Goal: Complete application form

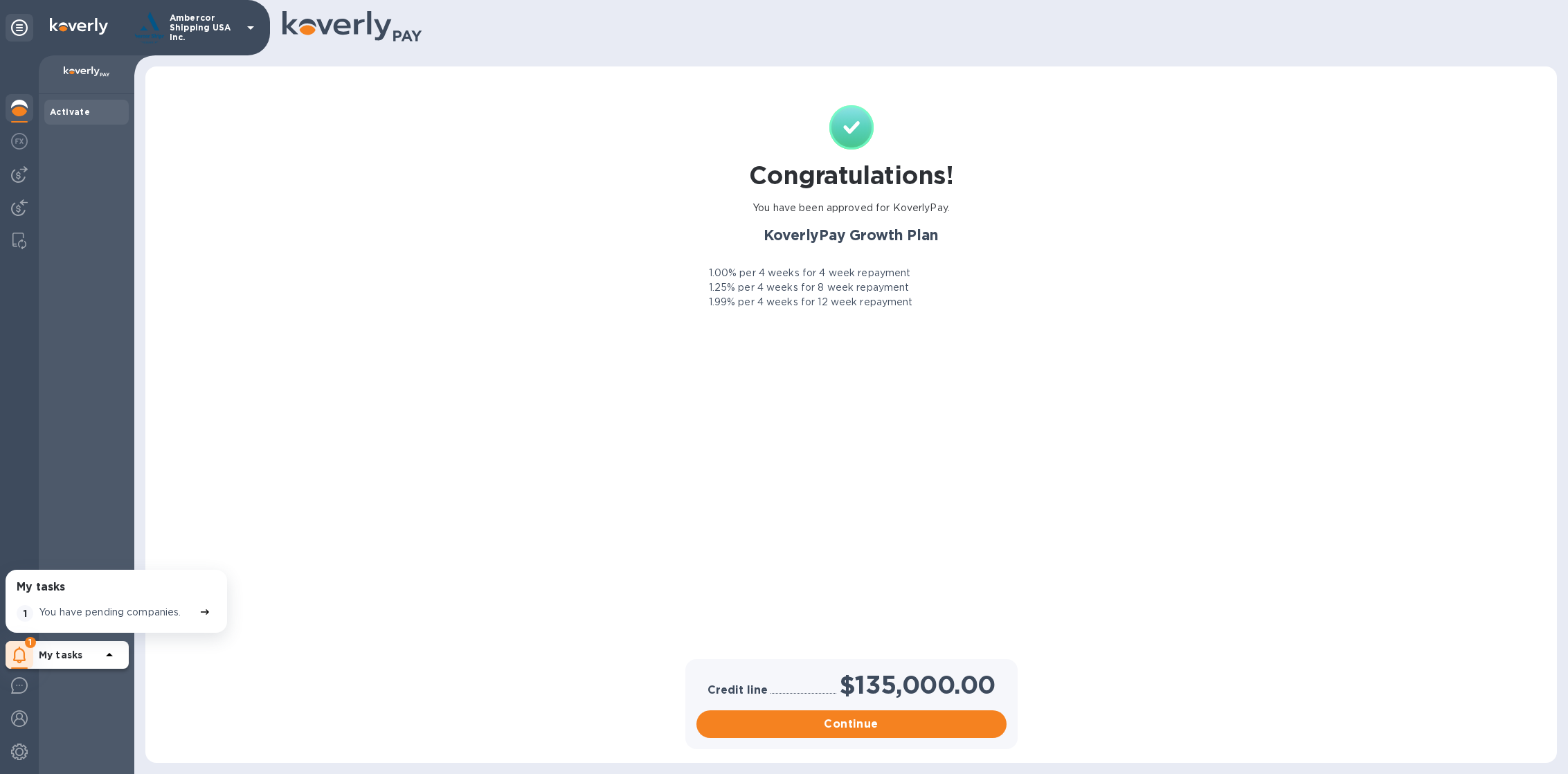
click at [155, 598] on div "My tasks 1 You have pending companies." at bounding box center [116, 601] width 205 height 47
click at [155, 611] on p "You have pending companies." at bounding box center [110, 613] width 142 height 14
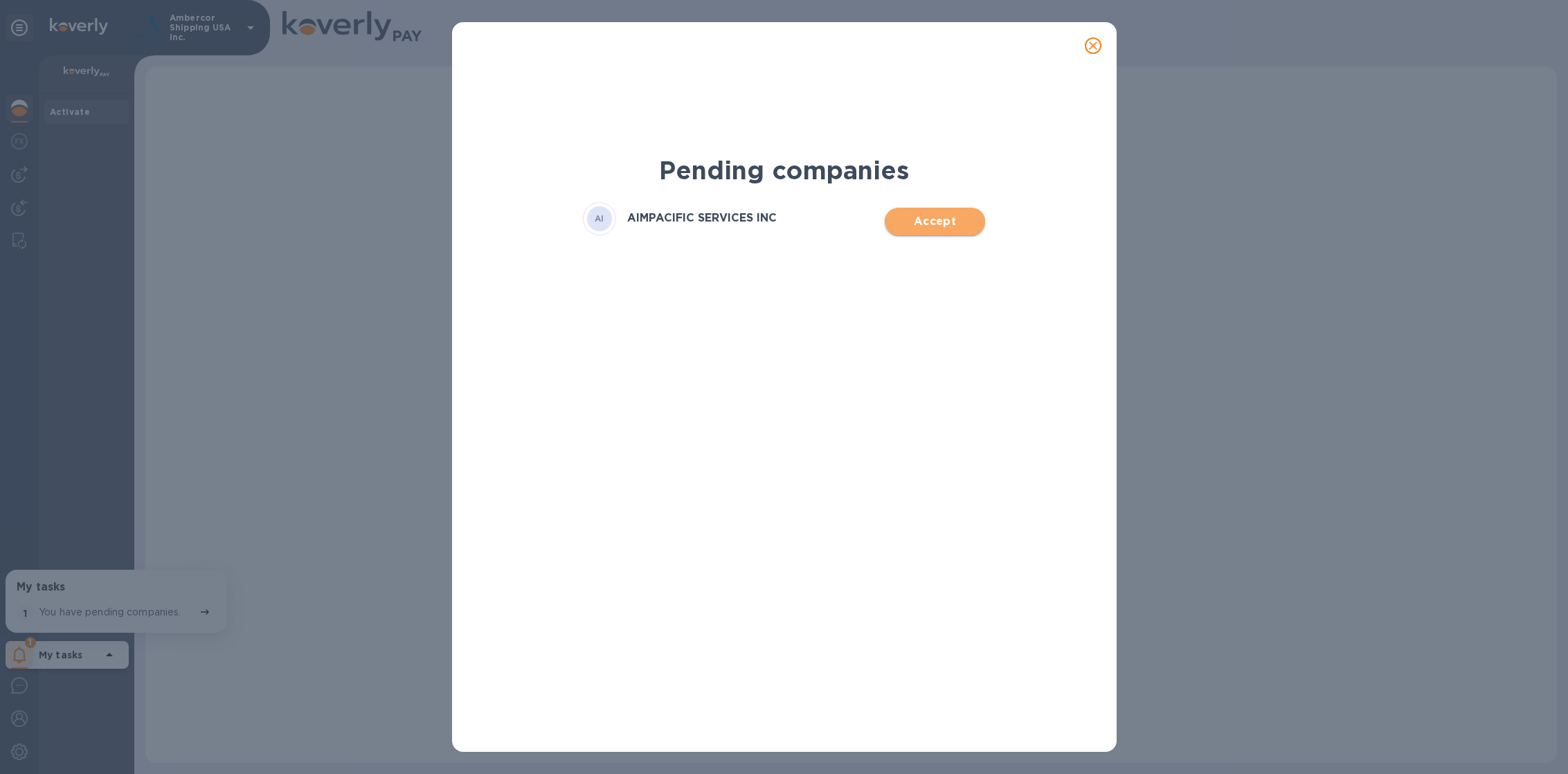
click at [963, 229] on span "Accept" at bounding box center [935, 222] width 78 height 17
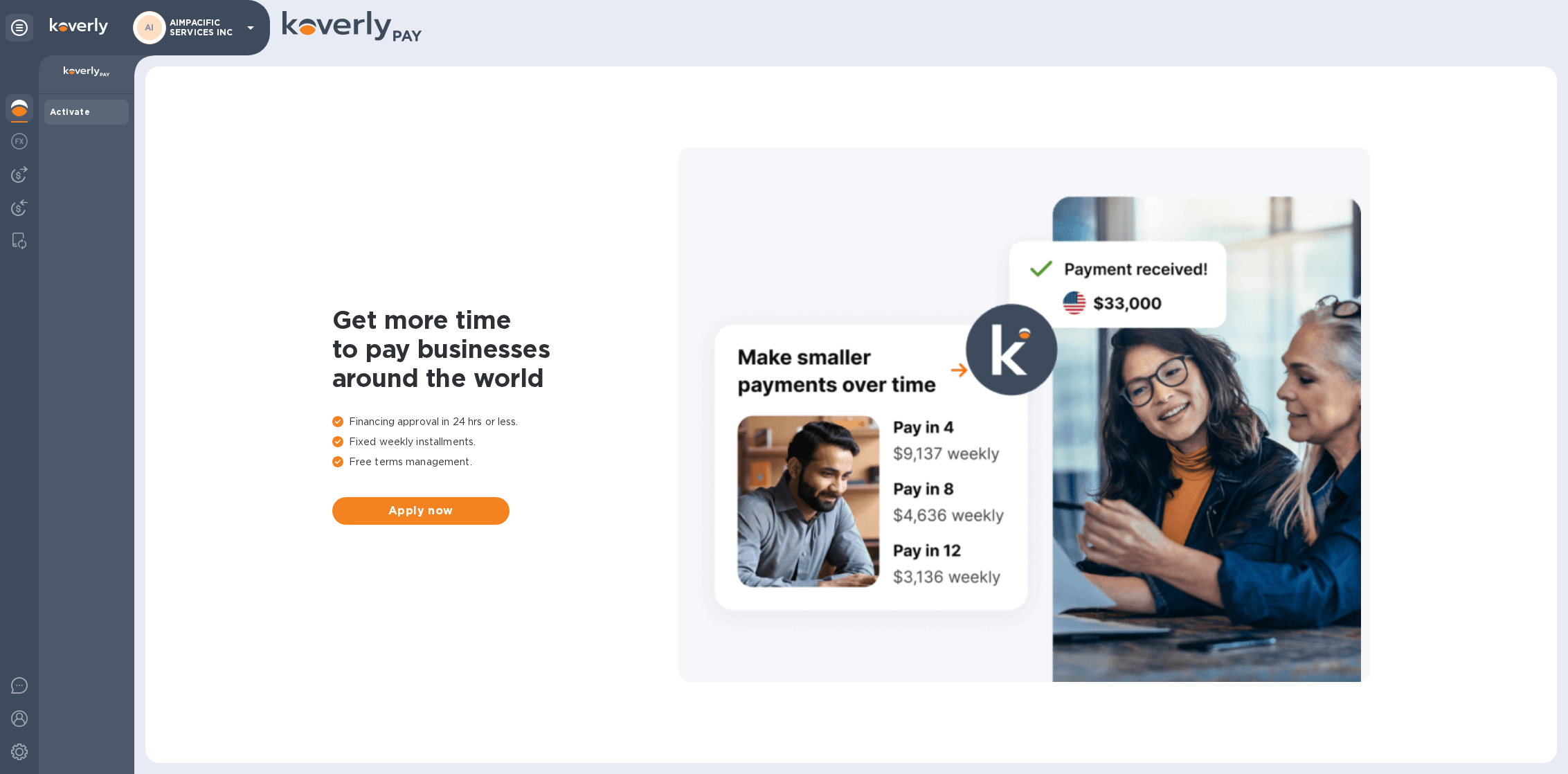
click at [21, 113] on img at bounding box center [19, 108] width 17 height 17
click at [402, 514] on span "Apply now" at bounding box center [421, 511] width 155 height 17
click at [380, 523] on button "Apply now" at bounding box center [421, 511] width 177 height 28
